Goal: Information Seeking & Learning: Learn about a topic

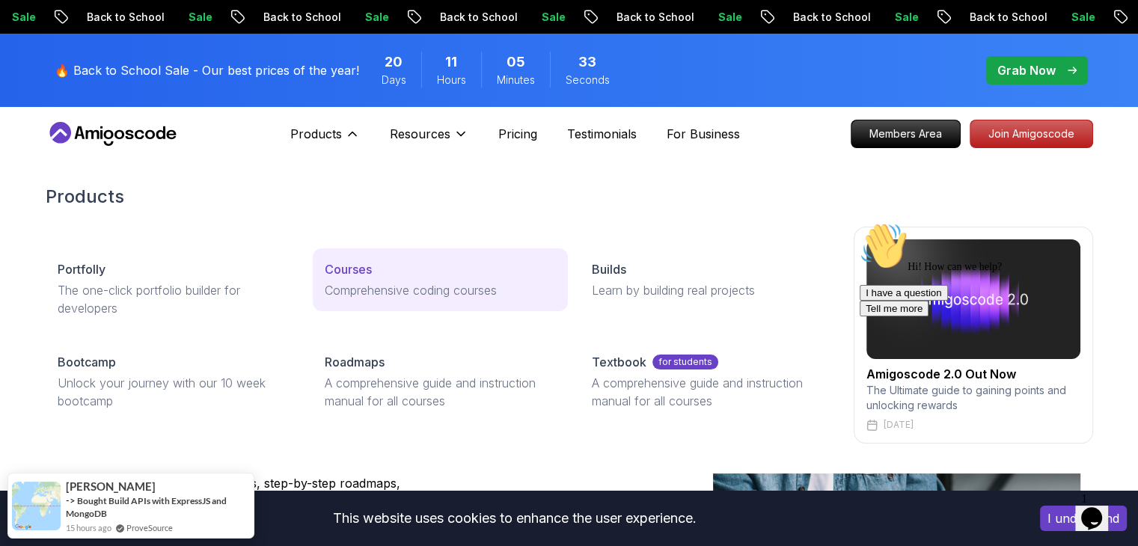
click at [369, 279] on link "Courses Comprehensive coding courses" at bounding box center [440, 279] width 255 height 63
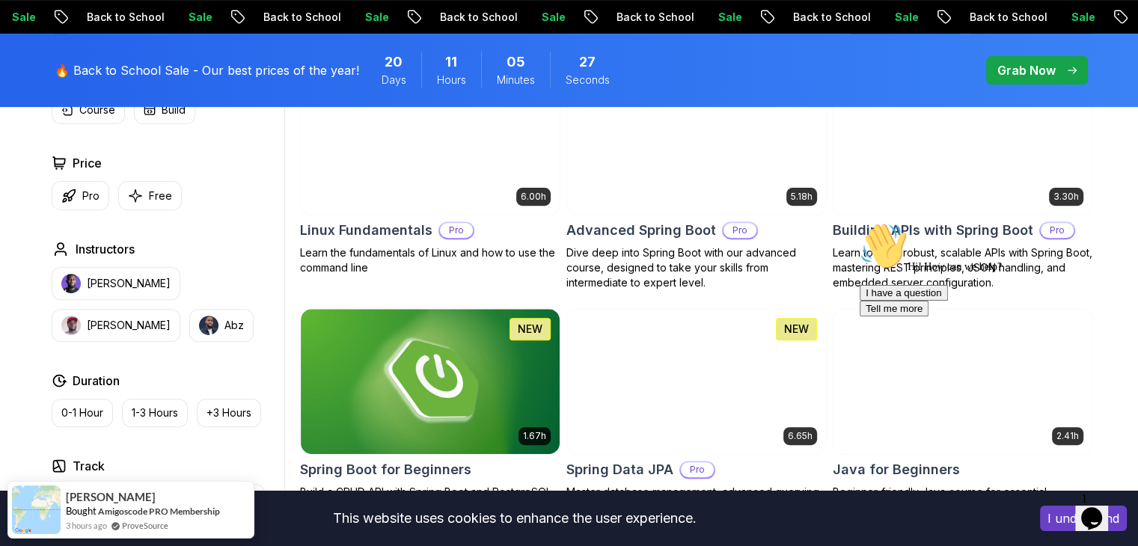
scroll to position [628, 0]
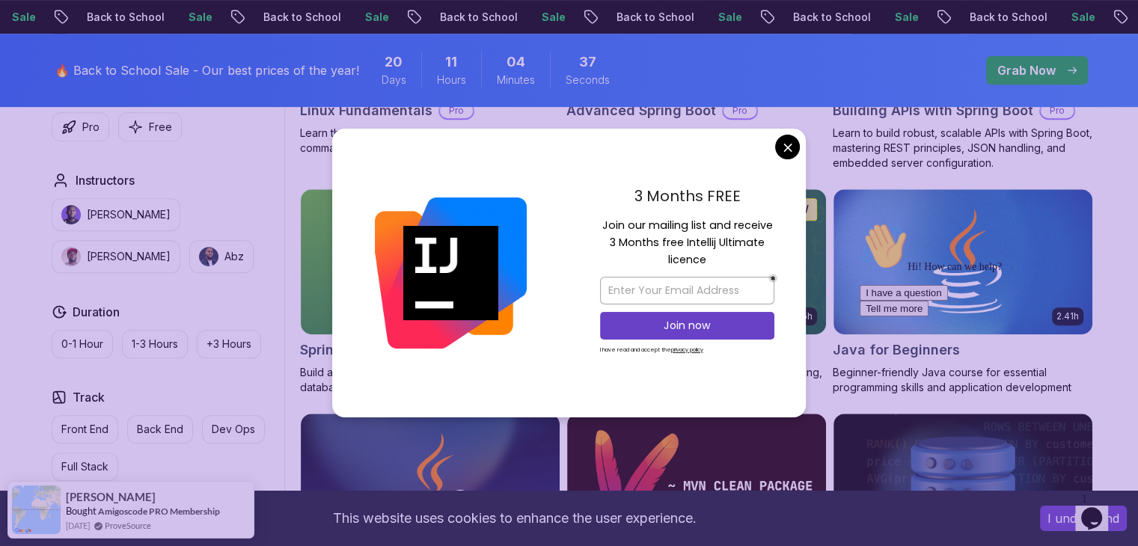
click at [803, 153] on div "3 Months FREE Join our mailing list and receive 3 Months free Intellij Ultimate…" at bounding box center [686, 273] width 237 height 289
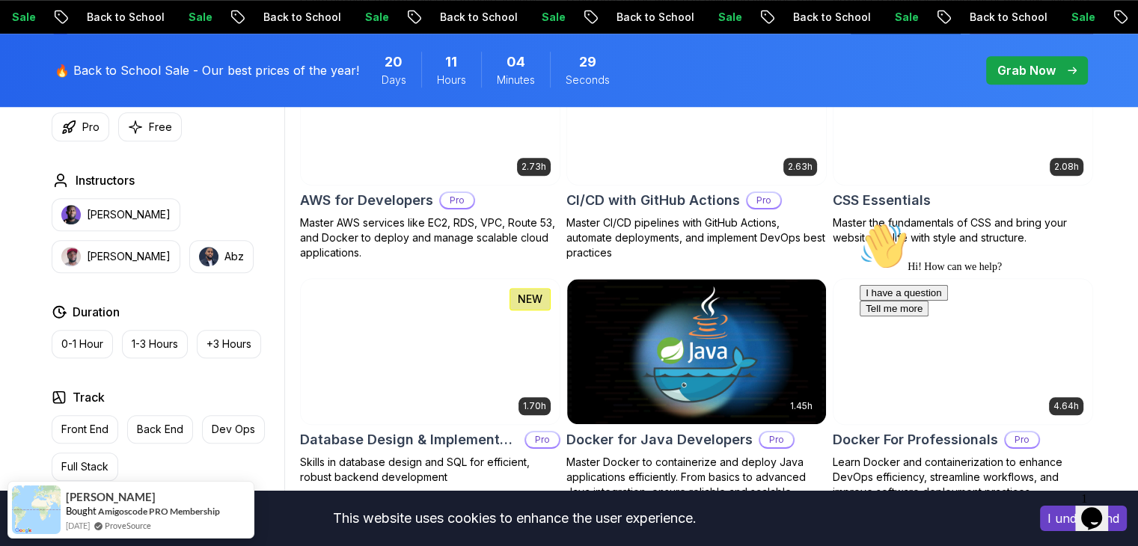
scroll to position [1226, 0]
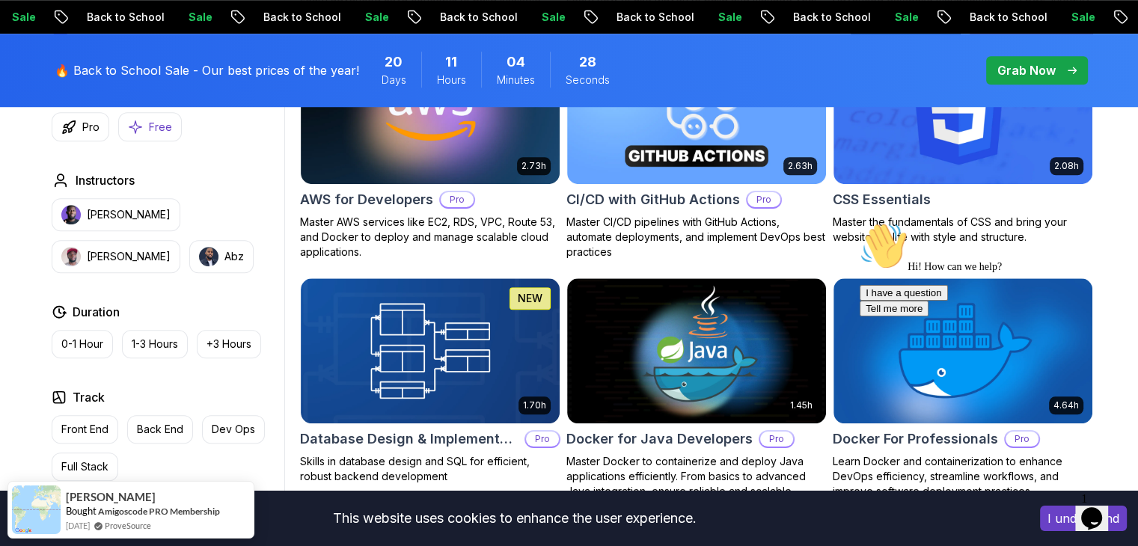
click at [168, 135] on button "Free" at bounding box center [150, 126] width 64 height 29
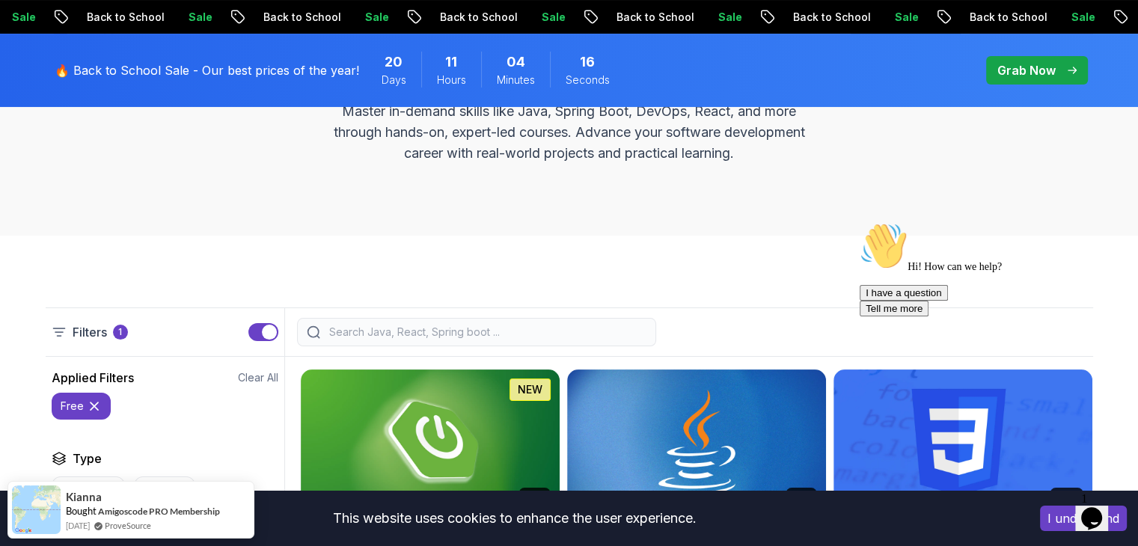
scroll to position [374, 0]
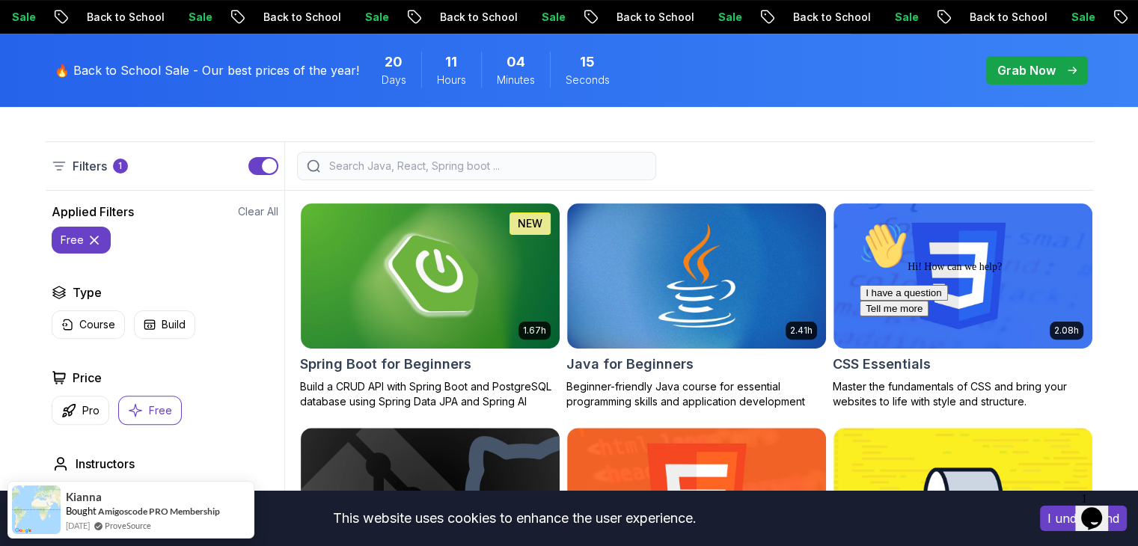
click at [92, 240] on icon at bounding box center [94, 239] width 7 height 7
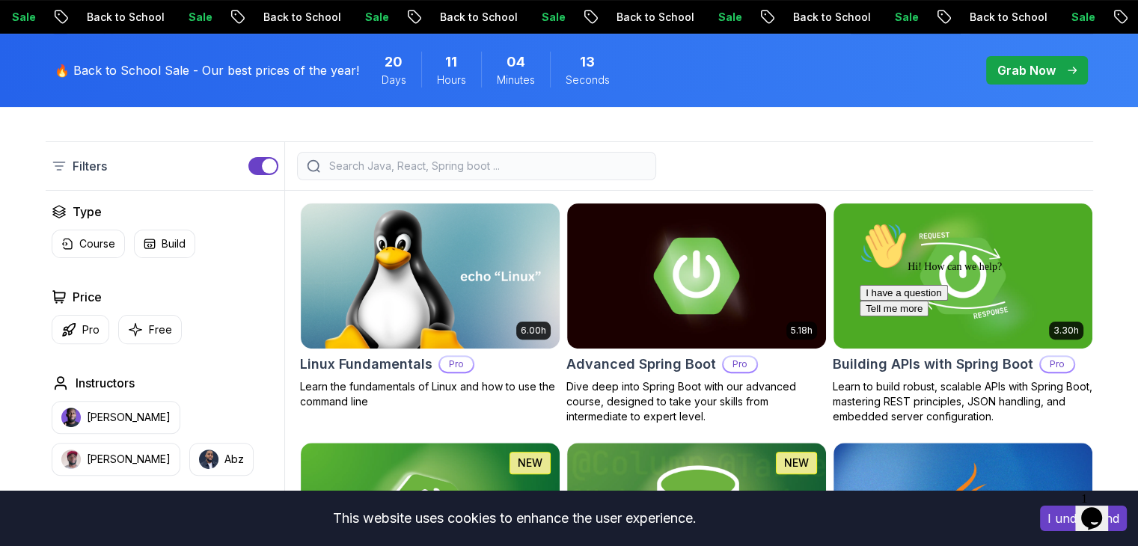
click at [387, 159] on input "search" at bounding box center [486, 166] width 320 height 15
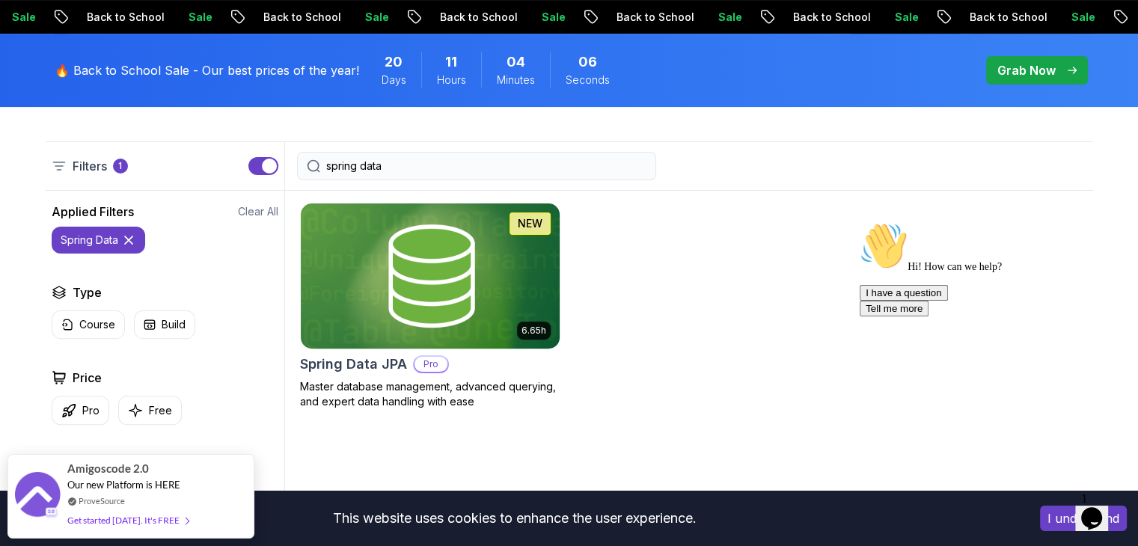
type input "spring data"
click at [444, 263] on img at bounding box center [430, 276] width 272 height 152
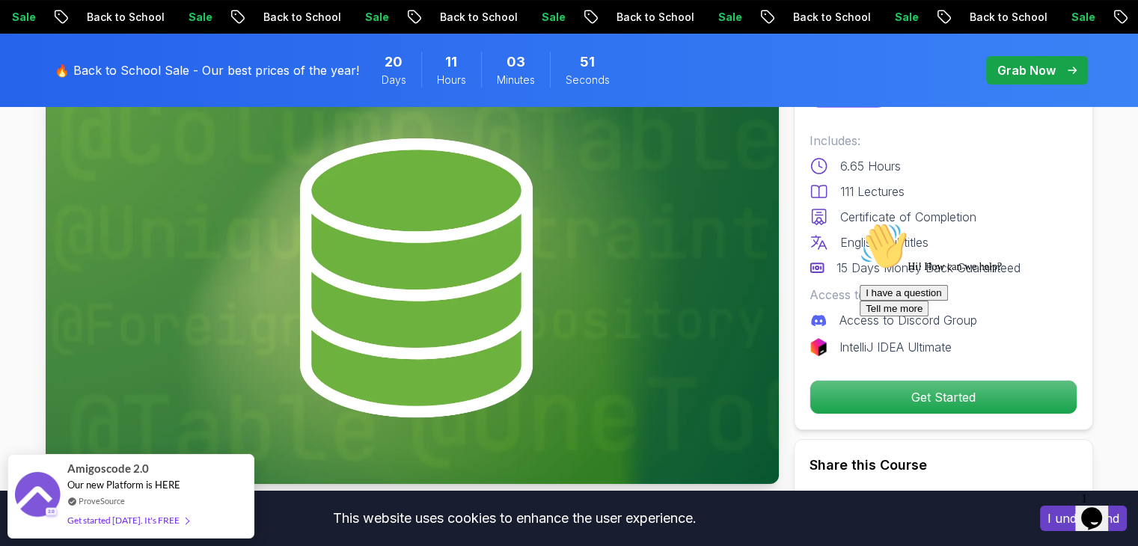
scroll to position [124, 0]
